Goal: Task Accomplishment & Management: Manage account settings

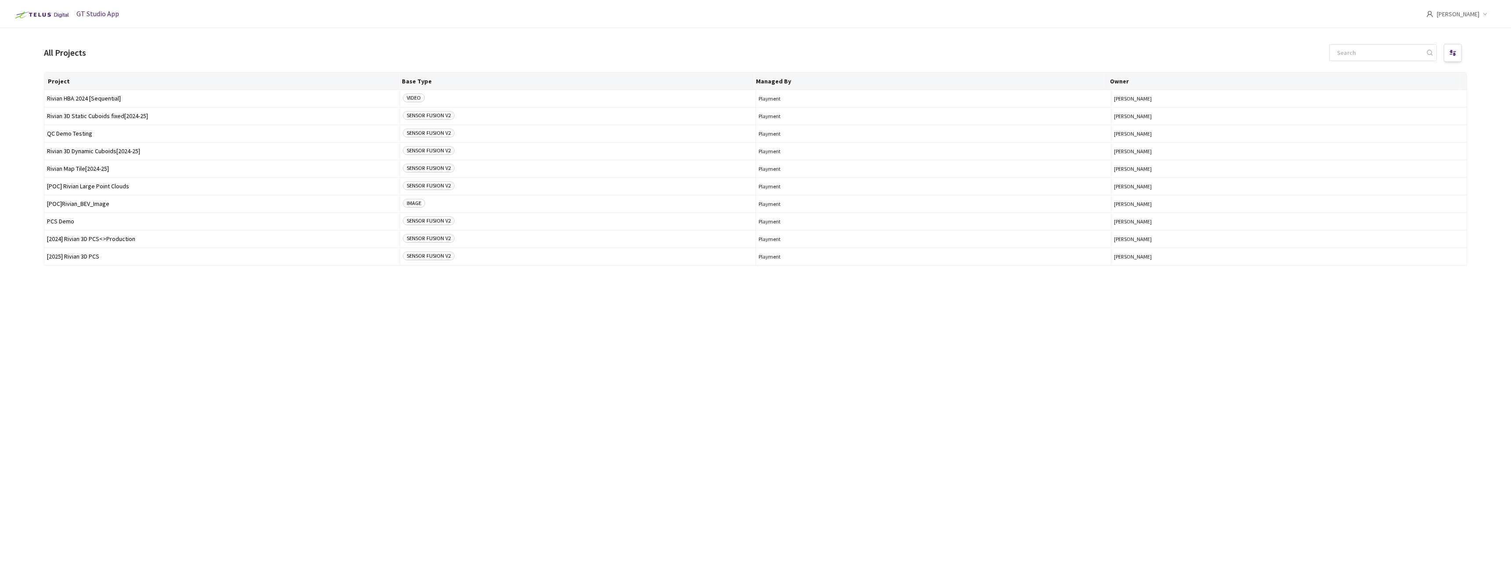
click at [1483, 26] on div "[PERSON_NAME]" at bounding box center [1463, 14] width 74 height 28
click at [1483, 22] on div "[PERSON_NAME]" at bounding box center [1463, 14] width 74 height 28
click at [1482, 21] on div "[PERSON_NAME]" at bounding box center [1463, 14] width 74 height 28
click at [1411, 77] on li "Settings" at bounding box center [1438, 72] width 119 height 18
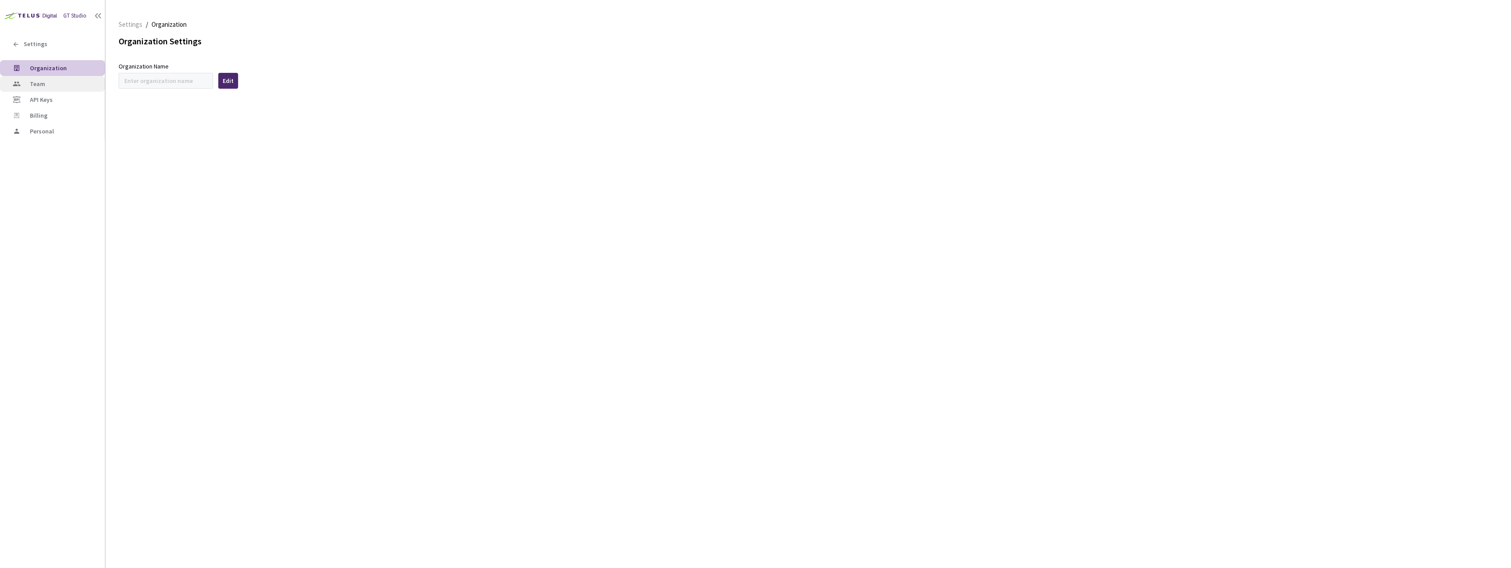
type input "Rivian"
click at [46, 88] on div "Fetching Data" at bounding box center [755, 284] width 1511 height 568
click at [43, 84] on span "Team" at bounding box center [37, 84] width 15 height 8
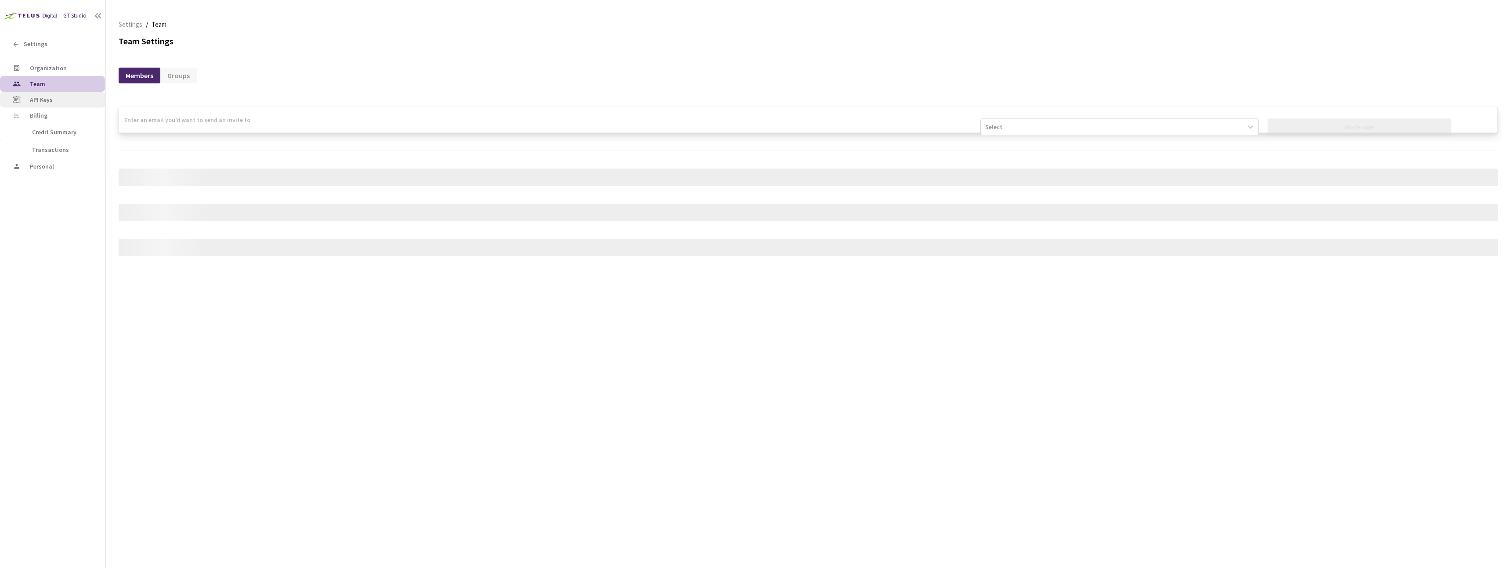
click at [41, 99] on span "API Keys" at bounding box center [41, 100] width 23 height 8
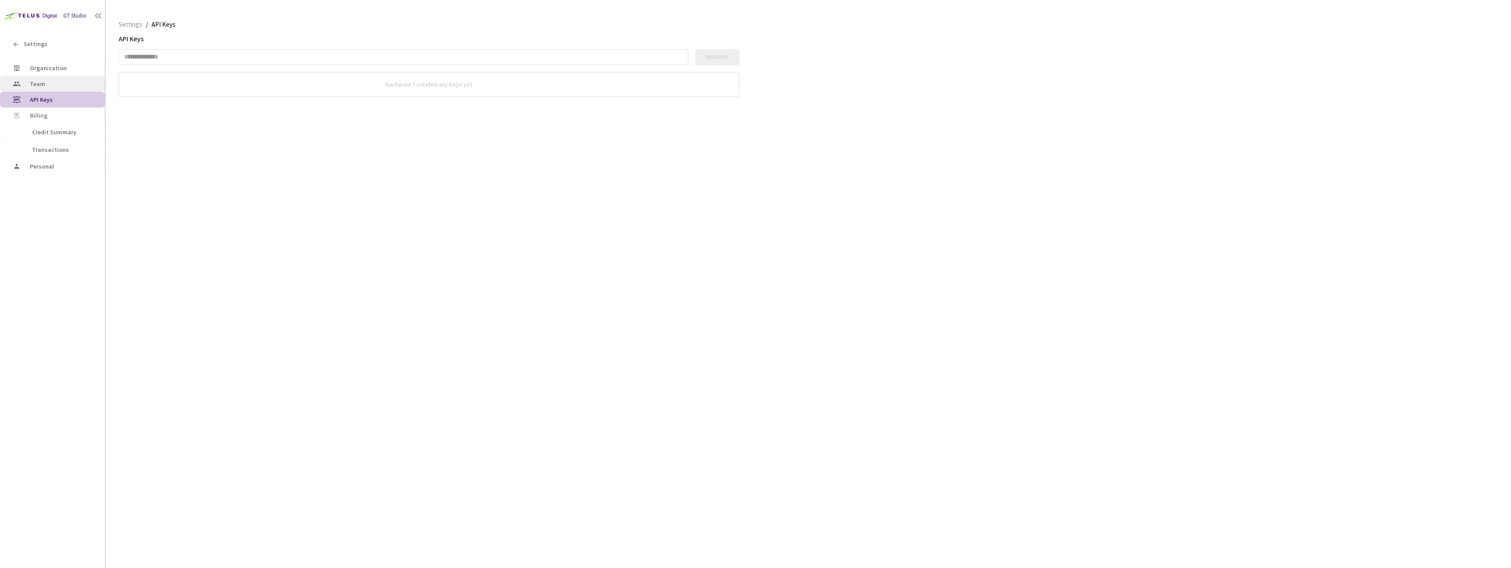
click at [44, 87] on span "Team" at bounding box center [64, 83] width 68 height 7
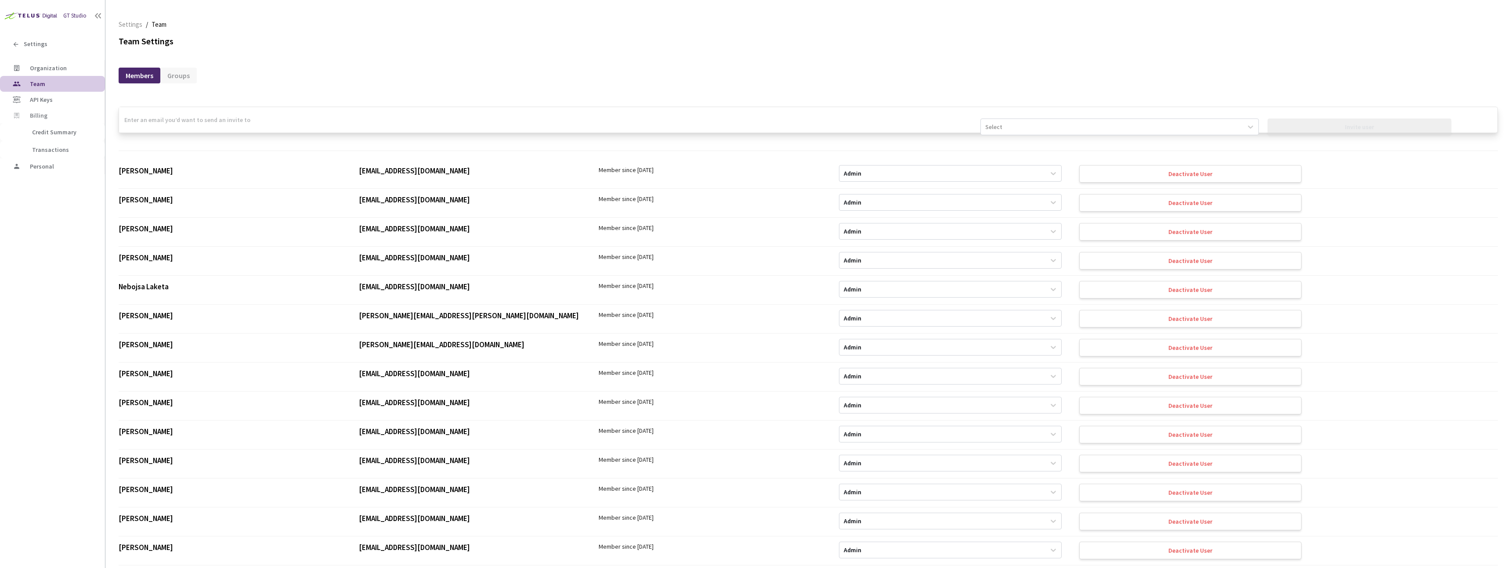
click at [357, 122] on input "email" at bounding box center [549, 119] width 861 height 25
type input "[EMAIL_ADDRESS][DOMAIN_NAME]"
drag, startPoint x: 208, startPoint y: 120, endPoint x: 95, endPoint y: 118, distance: 112.5
click at [95, 118] on div "GT Studio Settings Organization Team API Keys Billing Credit Summary Transactio…" at bounding box center [755, 284] width 1511 height 568
click at [896, 48] on div "Settings / Team Team Team Settings Members Groups Select Invite user [PERSON_NA…" at bounding box center [808, 287] width 1379 height 547
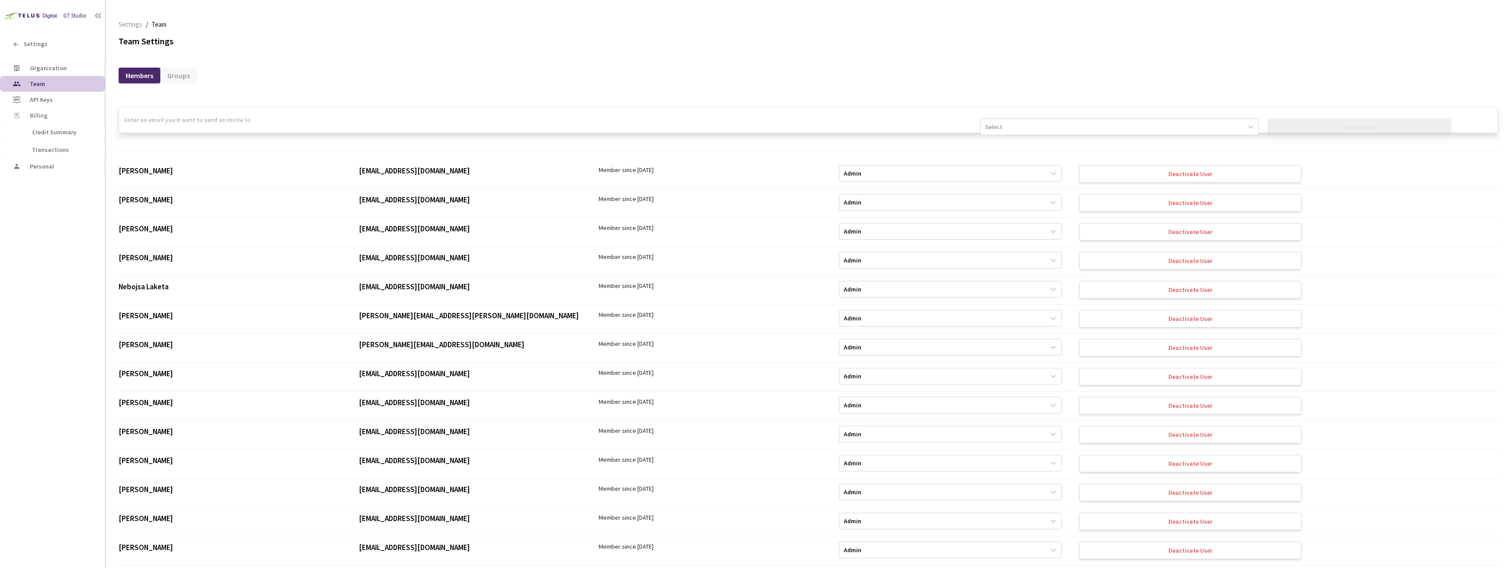
click at [368, 389] on li "[PERSON_NAME] [PERSON_NAME][EMAIL_ADDRESS][PERSON_NAME][DOMAIN_NAME] Member sin…" at bounding box center [808, 377] width 1379 height 29
click at [40, 100] on span "API Keys" at bounding box center [41, 100] width 23 height 8
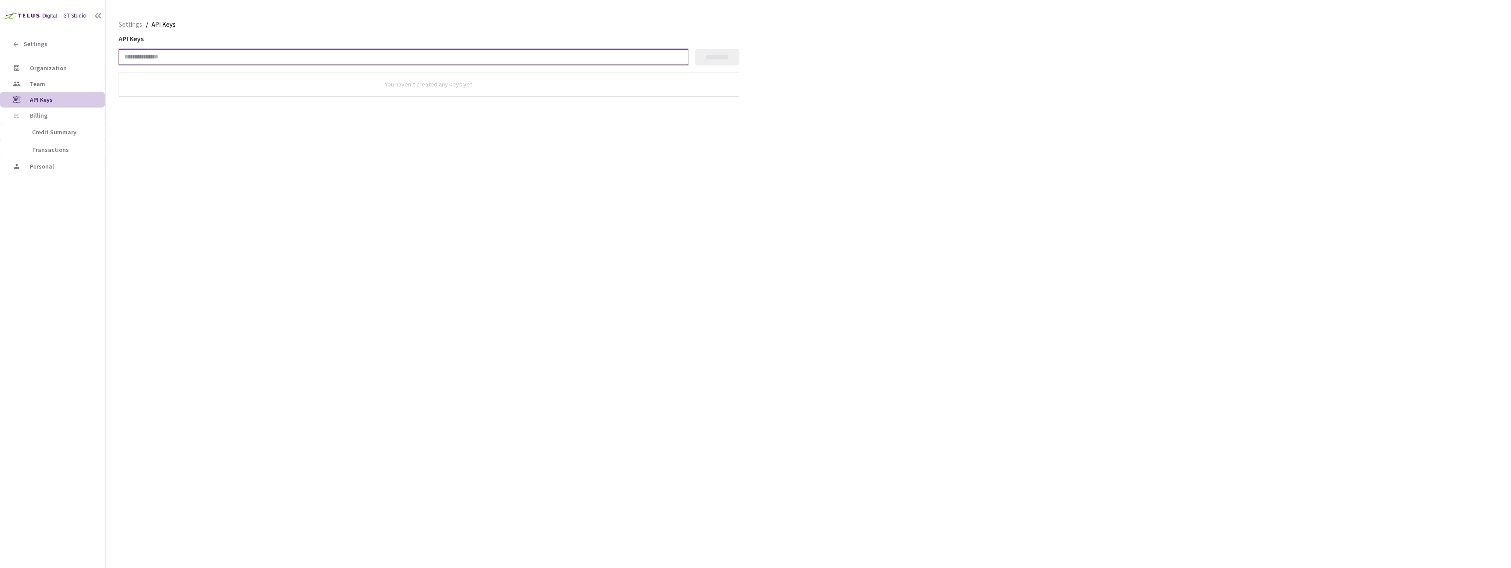
click at [614, 51] on input at bounding box center [404, 57] width 570 height 16
click at [650, 51] on input at bounding box center [404, 57] width 570 height 16
click at [635, 53] on input at bounding box center [404, 57] width 570 height 16
type input "********"
click at [727, 55] on div "**********" at bounding box center [717, 57] width 28 height 7
